Goal: Task Accomplishment & Management: Use online tool/utility

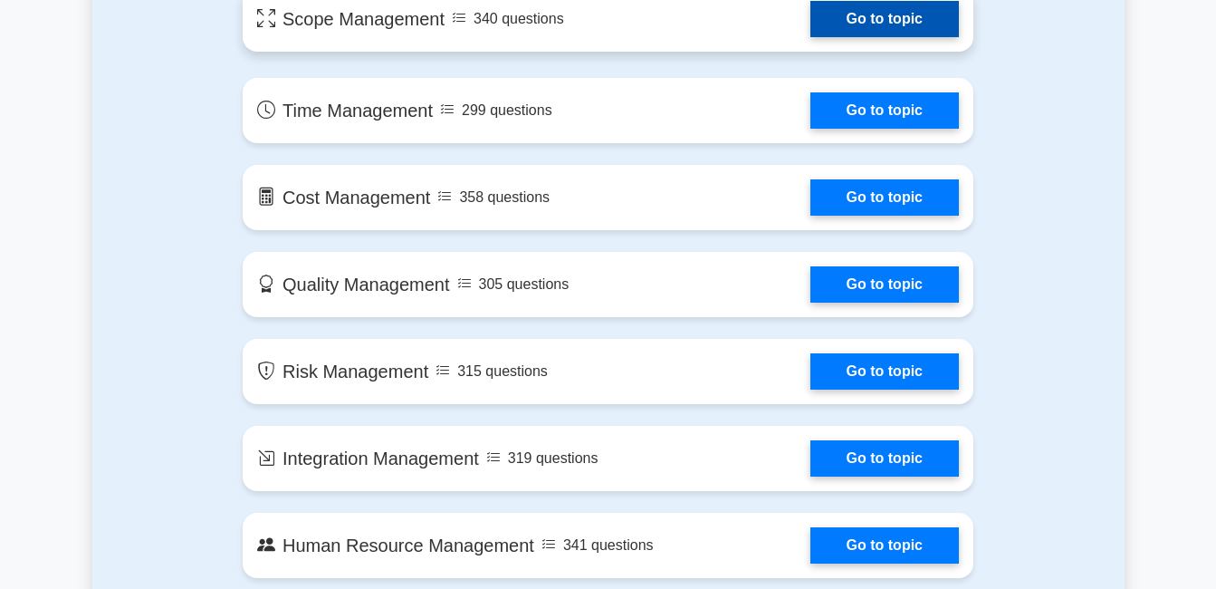
scroll to position [664, 0]
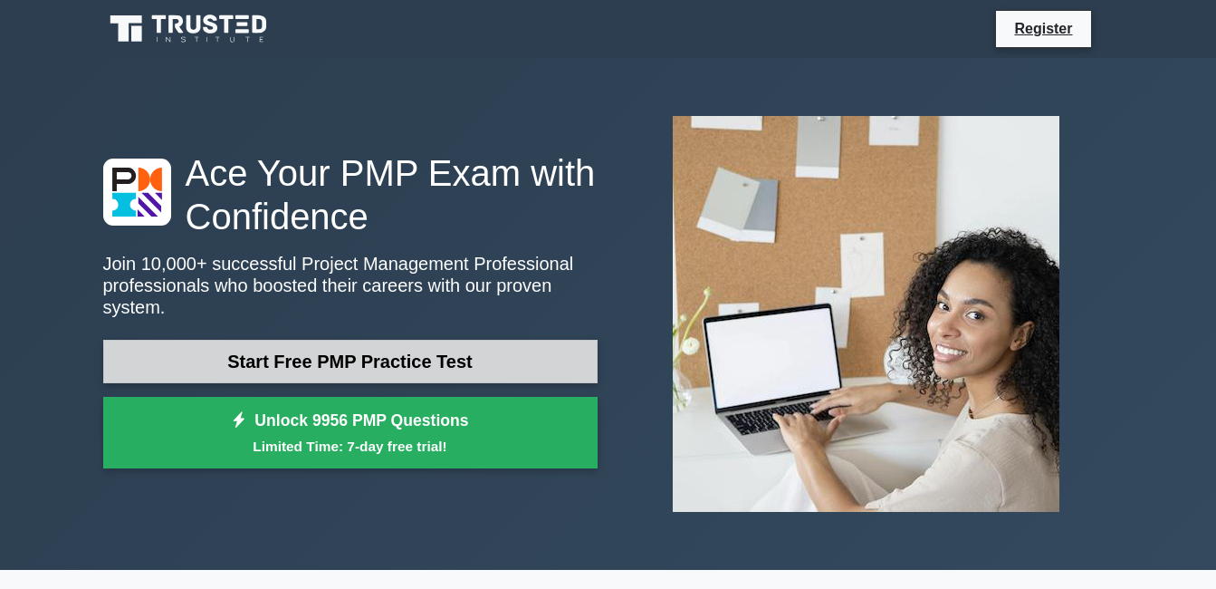
click at [322, 358] on link "Start Free PMP Practice Test" at bounding box center [350, 361] width 494 height 43
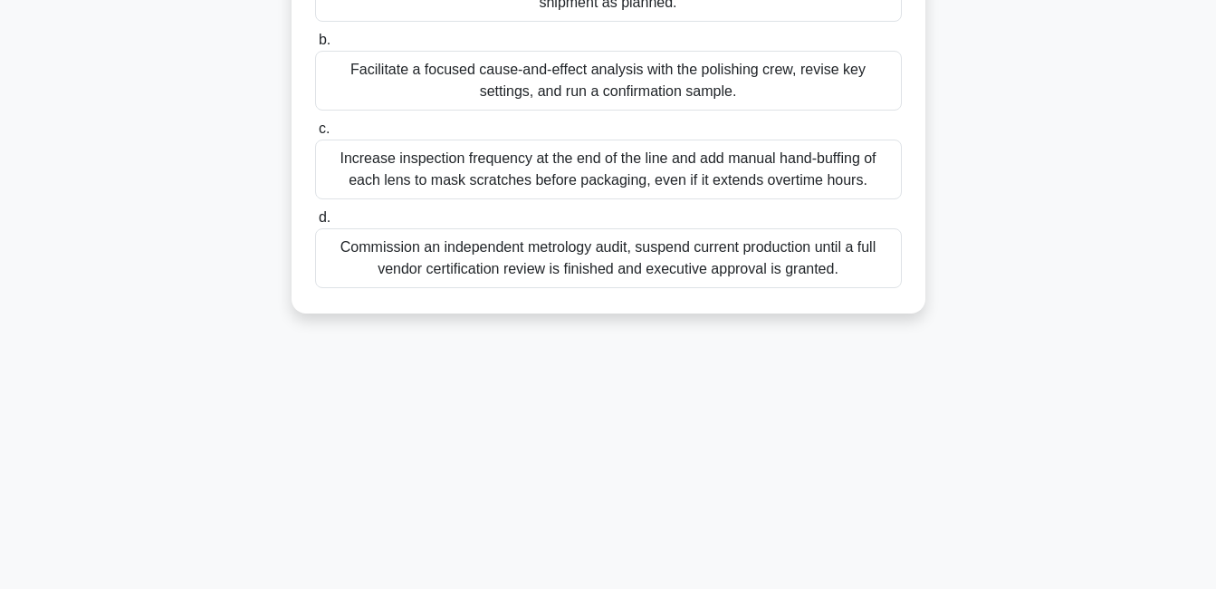
scroll to position [389, 0]
